Goal: Information Seeking & Learning: Check status

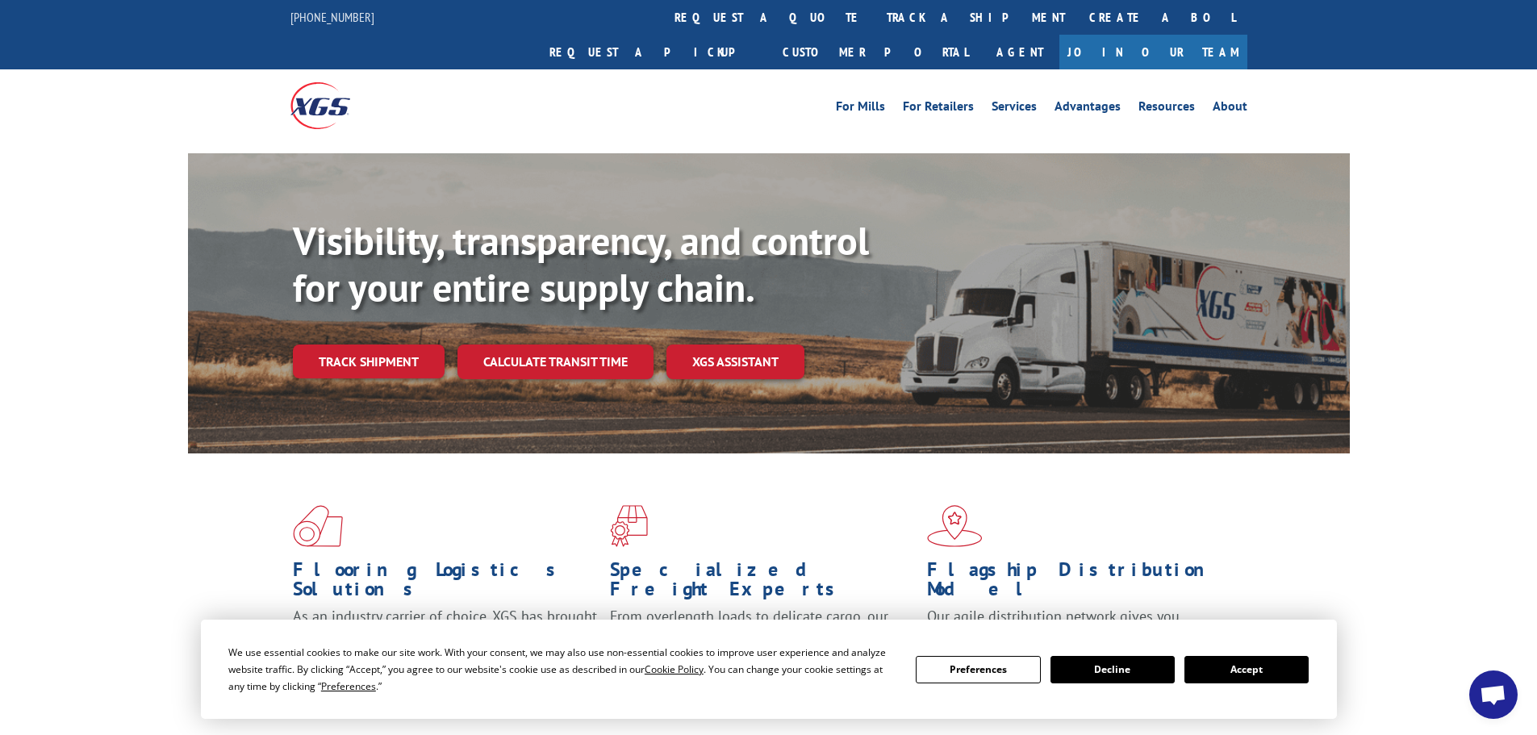
click at [366, 344] on link "Track shipment" at bounding box center [369, 361] width 152 height 34
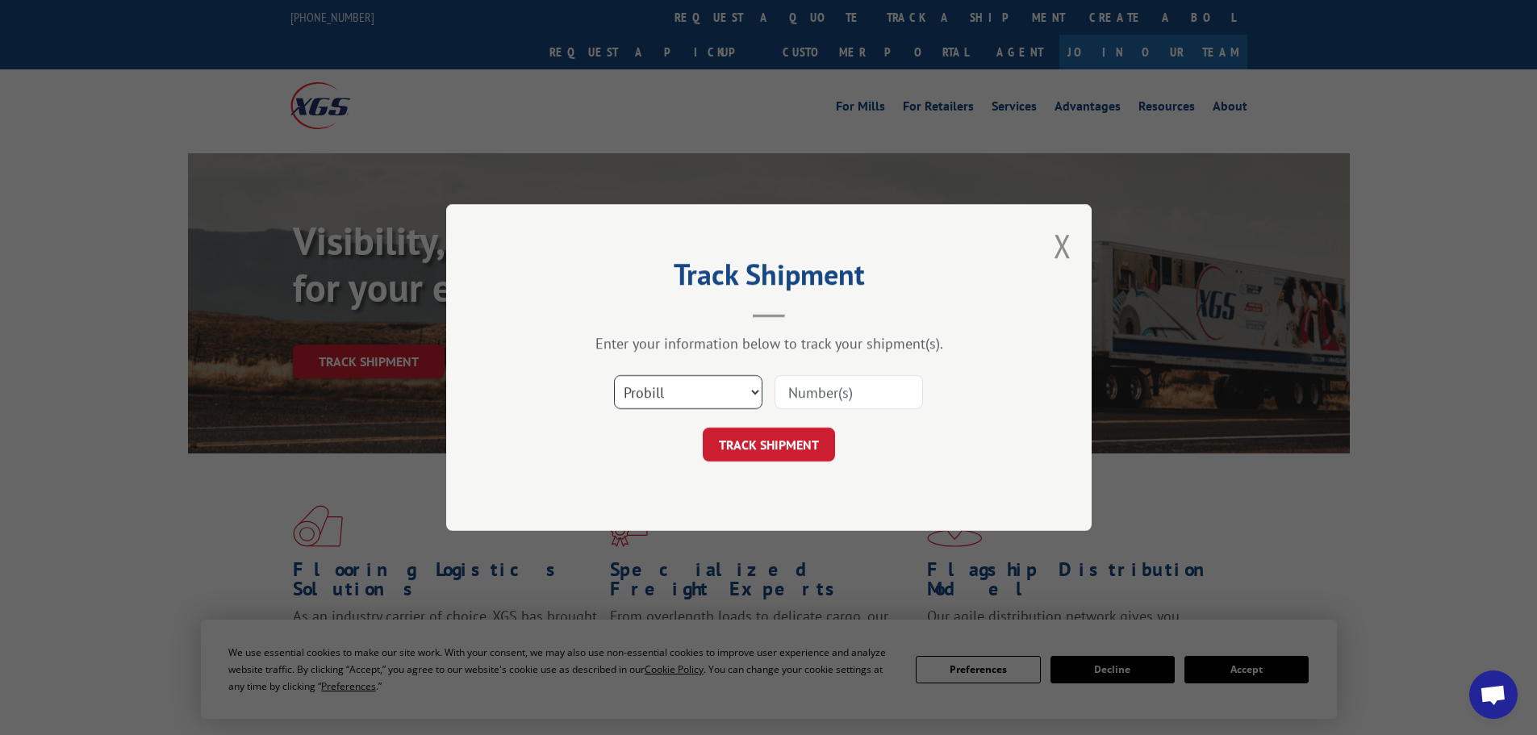
click at [668, 391] on select "Select category... Probill BOL PO" at bounding box center [688, 392] width 148 height 34
click at [614, 375] on select "Select category... Probill BOL PO" at bounding box center [688, 392] width 148 height 34
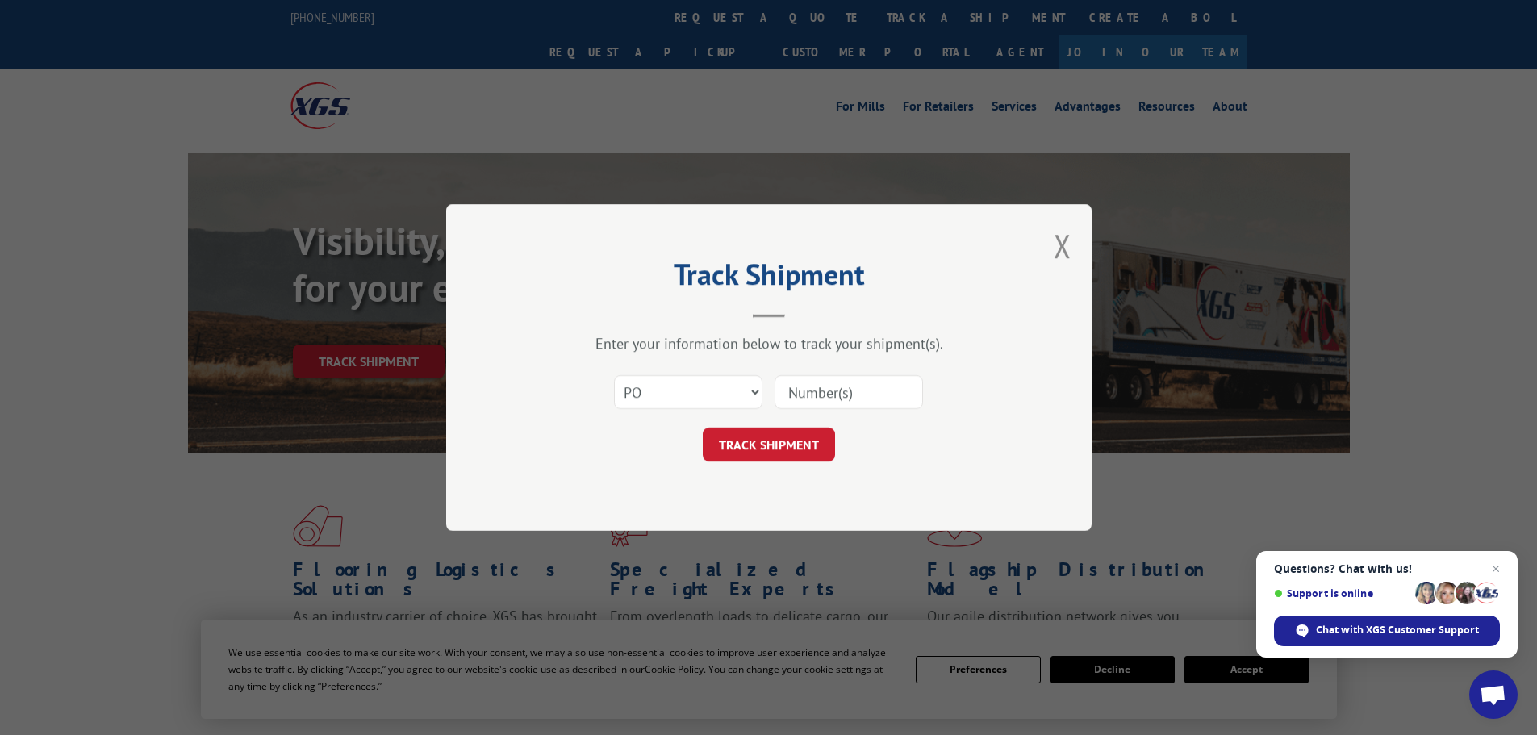
click at [799, 396] on input at bounding box center [848, 392] width 148 height 34
click at [674, 392] on select "Select category... Probill BOL PO" at bounding box center [688, 392] width 148 height 34
select select "bol"
click at [614, 375] on select "Select category... Probill BOL PO" at bounding box center [688, 392] width 148 height 34
click at [785, 391] on input at bounding box center [848, 392] width 148 height 34
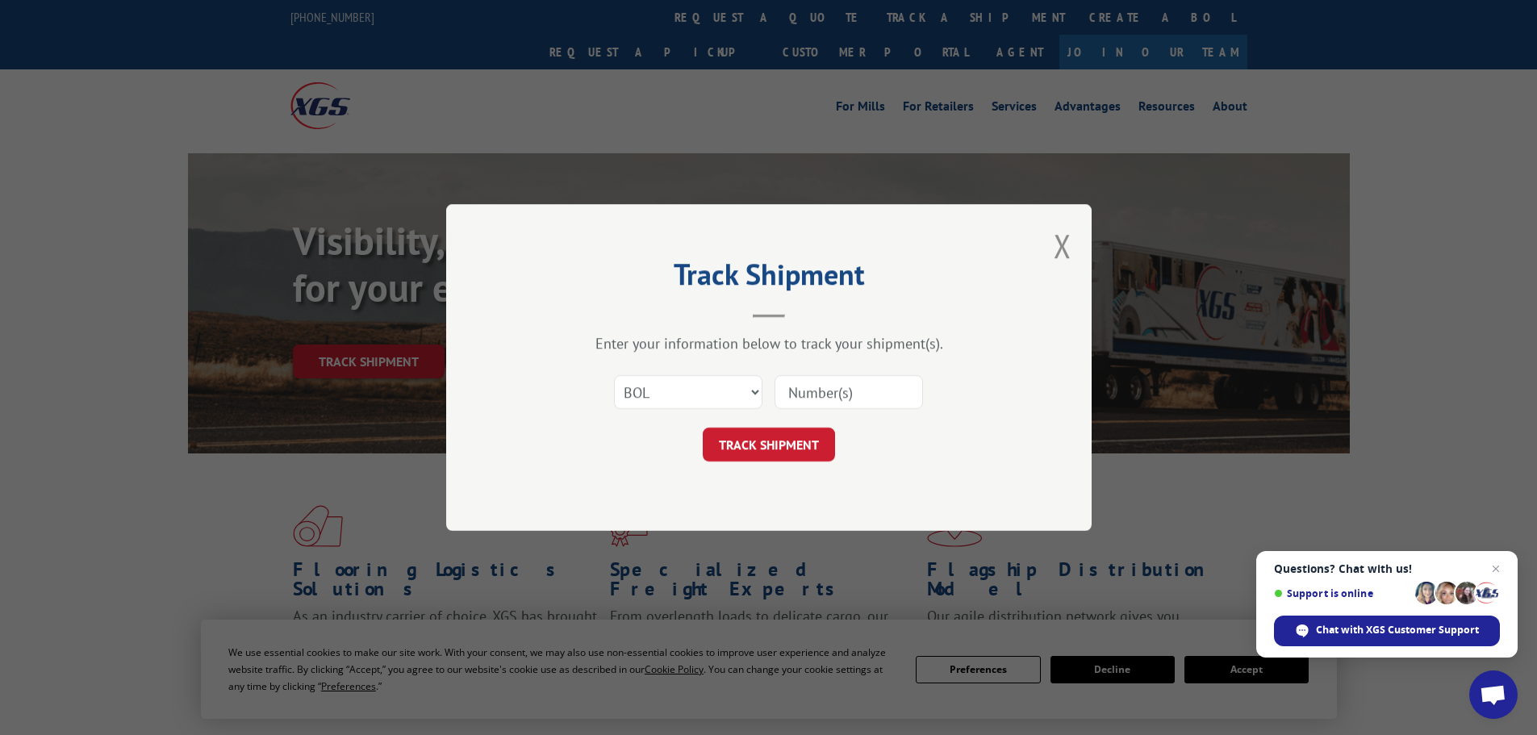
paste input "BOL# - 7087599"
drag, startPoint x: 835, startPoint y: 390, endPoint x: 705, endPoint y: 392, distance: 129.9
click at [705, 392] on div "Select category... Probill BOL PO BOL# - 7087599" at bounding box center [769, 391] width 484 height 53
type input "7087599"
click button "TRACK SHIPMENT" at bounding box center [769, 445] width 132 height 34
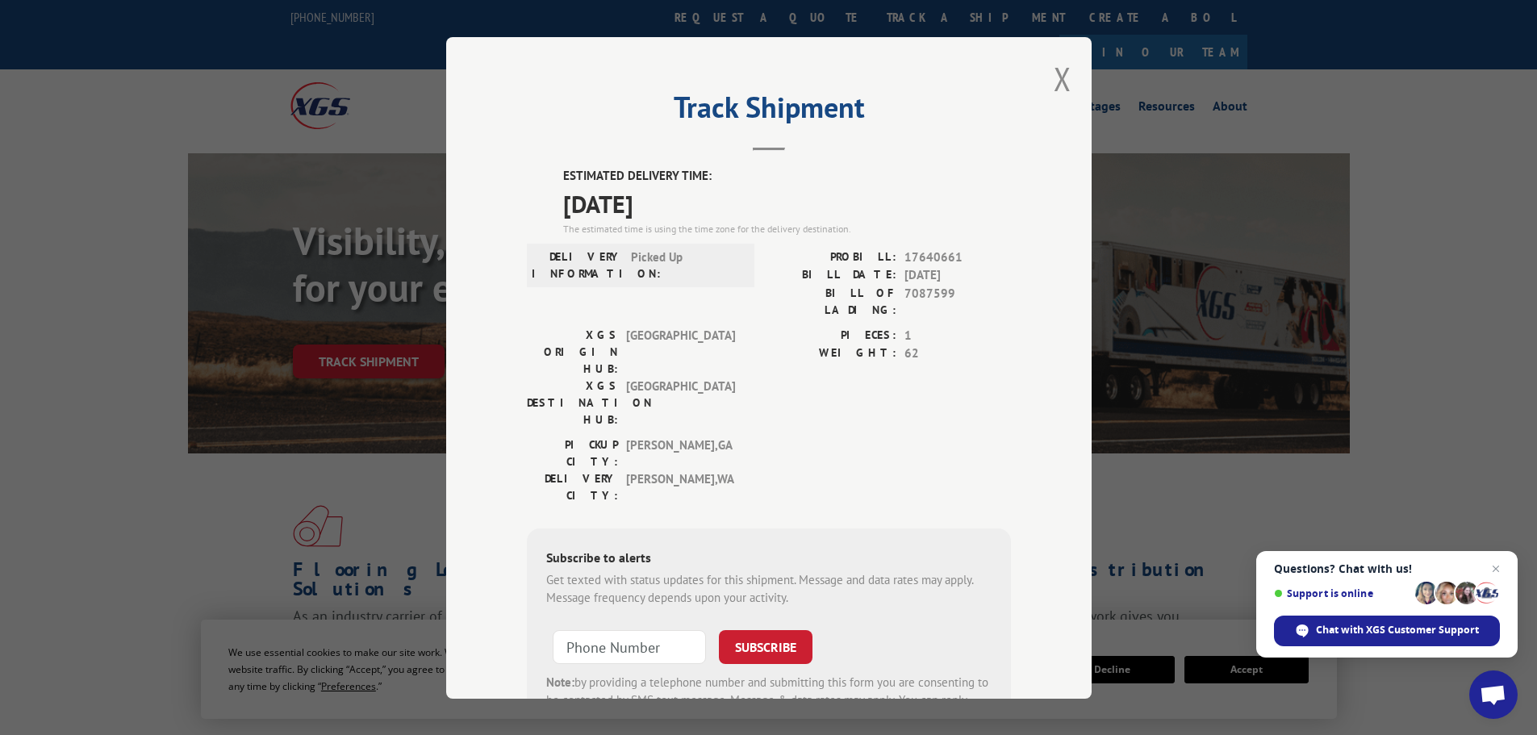
click at [953, 436] on div "PICKUP CITY: [GEOGRAPHIC_DATA] , [GEOGRAPHIC_DATA]: [GEOGRAPHIC_DATA] , [GEOGRA…" at bounding box center [769, 474] width 484 height 76
click at [1498, 569] on span "Close chat" at bounding box center [1496, 569] width 20 height 20
